Goal: Transaction & Acquisition: Purchase product/service

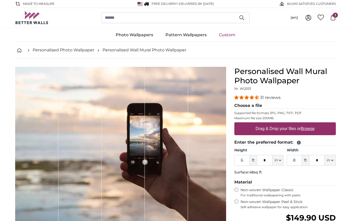
click at [334, 16] on span "1" at bounding box center [335, 15] width 5 height 5
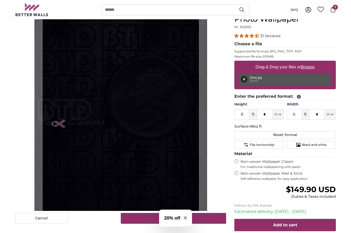
scroll to position [50, 0]
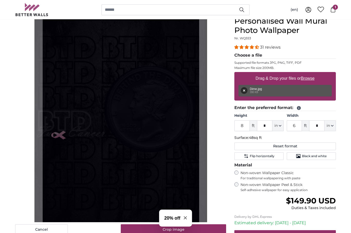
click at [17, 134] on div "Cancel Crop image" at bounding box center [120, 125] width 211 height 218
click at [74, 142] on cropper-handle at bounding box center [121, 120] width 157 height 209
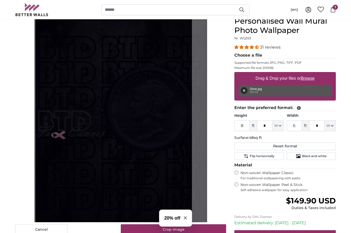
click at [180, 172] on cropper-handle at bounding box center [113, 120] width 157 height 209
click at [183, 175] on cropper-handle at bounding box center [113, 120] width 157 height 209
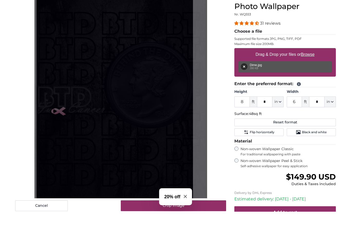
scroll to position [82, 0]
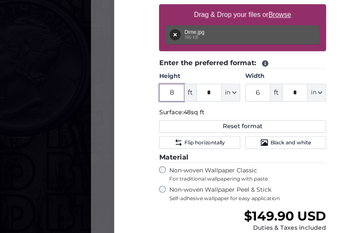
click at [234, 88] on input "8" at bounding box center [241, 93] width 15 height 11
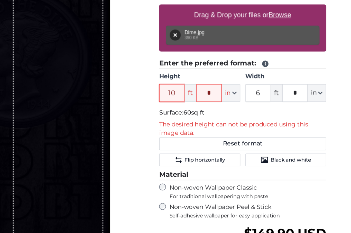
type input "10"
click at [287, 88] on input "6" at bounding box center [294, 93] width 15 height 11
type input "8"
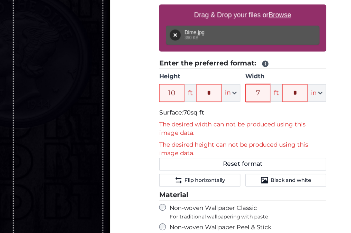
type input "7"
click at [234, 88] on input "10" at bounding box center [241, 93] width 15 height 11
type input "1"
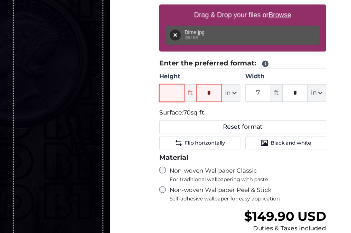
type input "9"
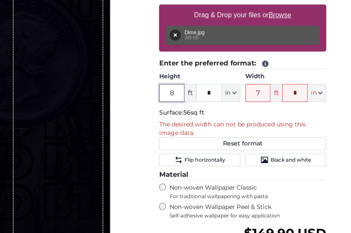
type input "8"
click at [257, 88] on input "*" at bounding box center [264, 93] width 15 height 11
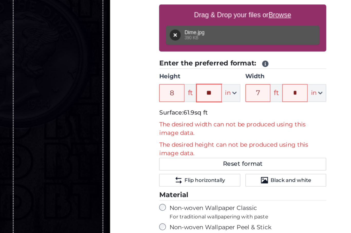
type input "*"
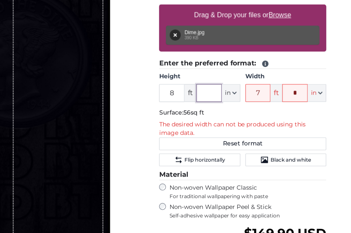
type input "*"
click at [287, 88] on input "7" at bounding box center [294, 93] width 15 height 11
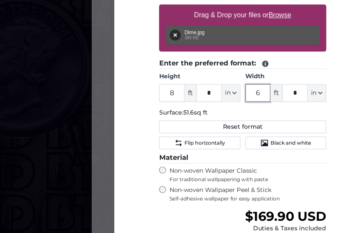
type input "6"
click at [309, 88] on input "*" at bounding box center [316, 93] width 15 height 11
type input "*"
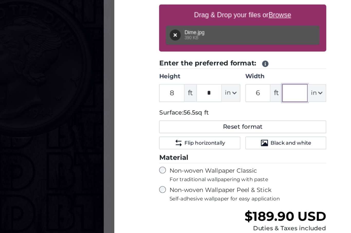
type input "*"
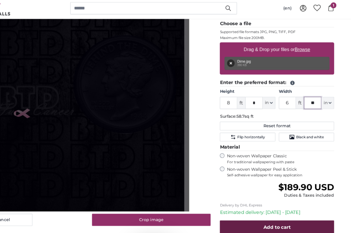
type input "**"
click at [273, 202] on span "Add to cart" at bounding box center [285, 204] width 24 height 5
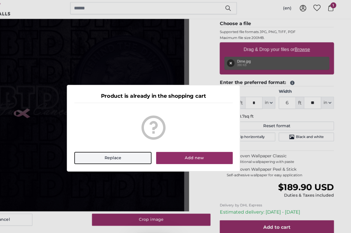
click at [113, 141] on button "Replace" at bounding box center [139, 143] width 69 height 11
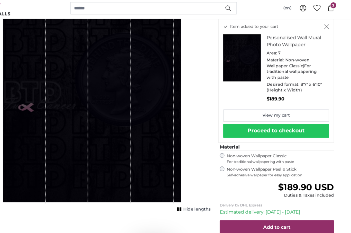
click at [261, 115] on button "Proceed to checkout" at bounding box center [284, 119] width 94 height 12
